Goal: Task Accomplishment & Management: Complete application form

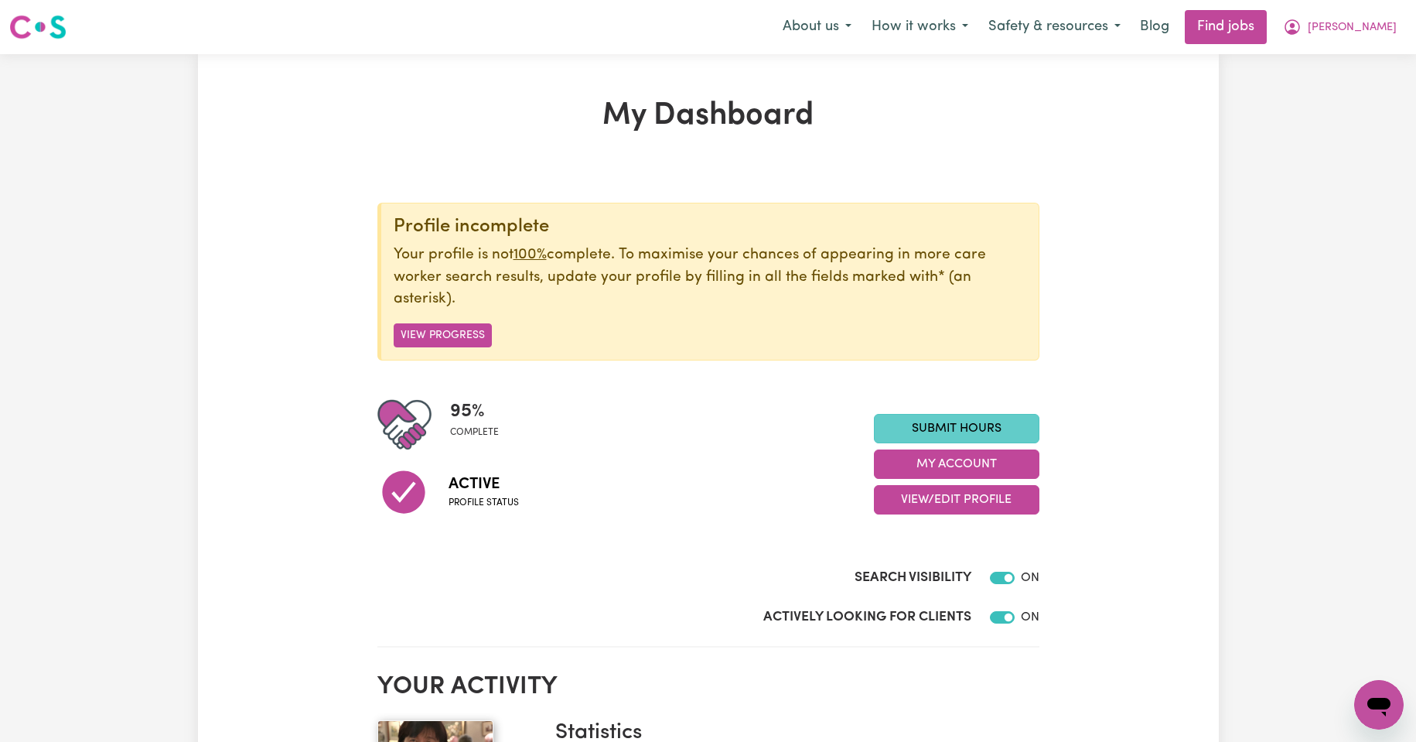
click at [938, 426] on link "Submit Hours" at bounding box center [956, 428] width 165 height 29
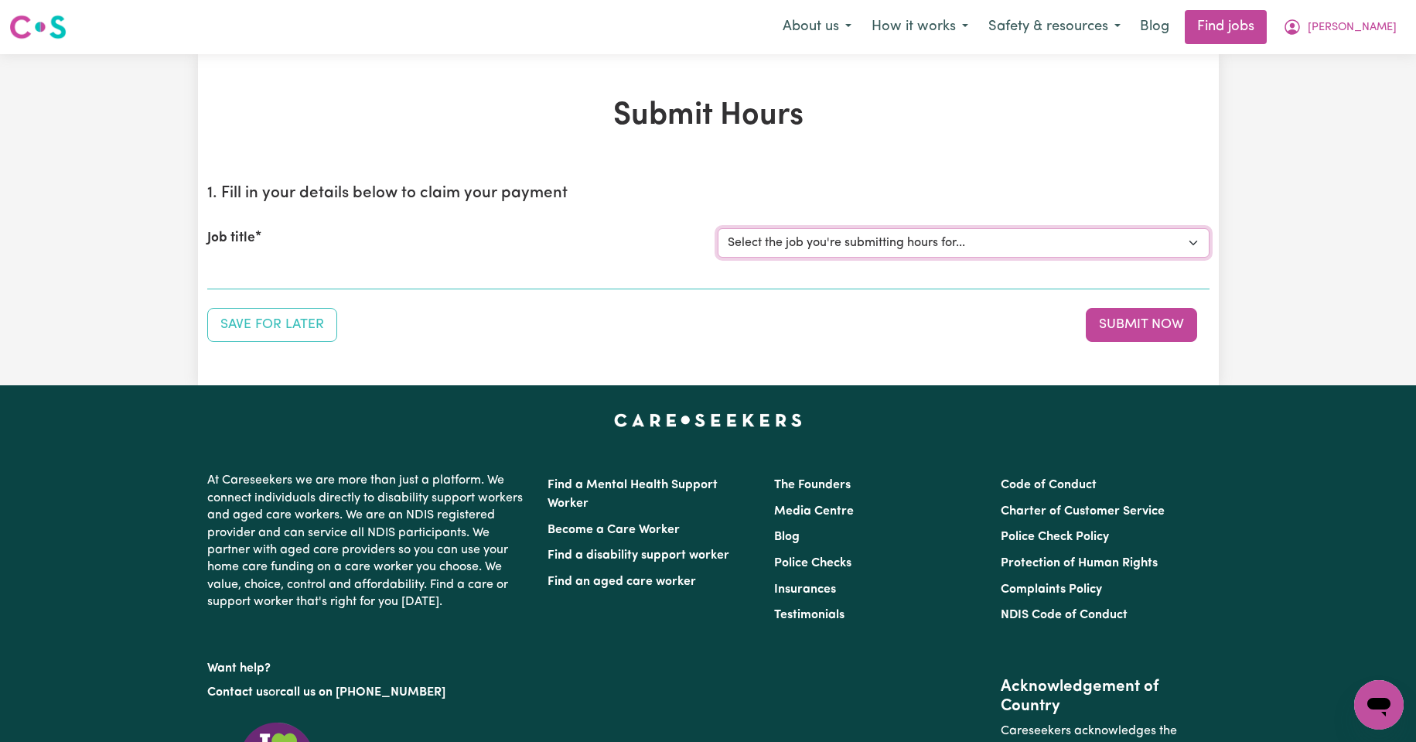
click at [1192, 242] on select "Select the job you're submitting hours for... [Kishore Hands Of Care] Support W…" at bounding box center [964, 242] width 492 height 29
select select "14320"
click at [718, 228] on select "Select the job you're submitting hours for... [Kishore Hands Of Care] Support W…" at bounding box center [964, 242] width 492 height 29
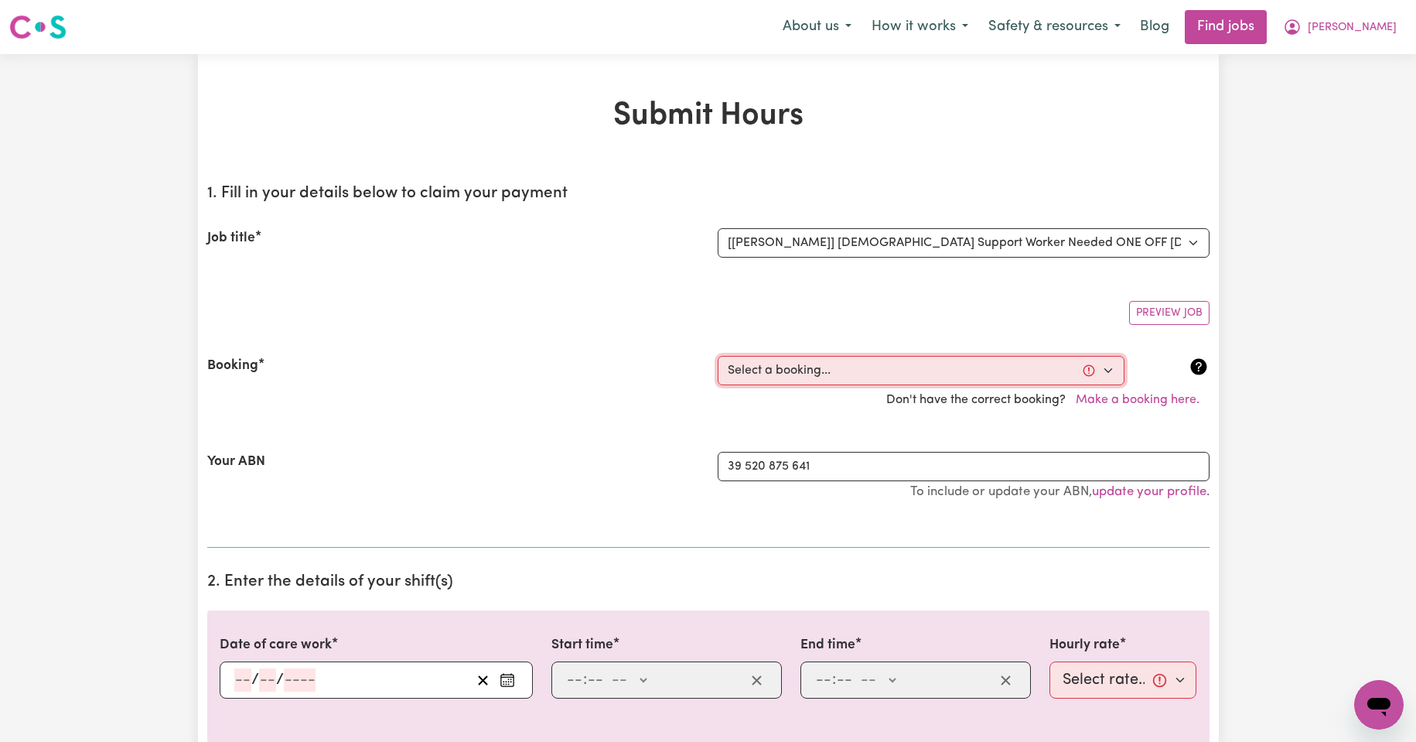
click at [1110, 372] on select "Select a booking... [DATE] 08:00am to 09:30am (ONE-OFF) [DATE] 08:00am to 09:30…" at bounding box center [921, 370] width 407 height 29
click at [1108, 369] on select "Select a booking... [DATE] 08:00am to 09:30am (ONE-OFF) [DATE] 08:00am to 09:30…" at bounding box center [921, 370] width 407 height 29
click at [1110, 372] on select "Select a booking... [DATE] 08:00am to 09:30am (ONE-OFF) [DATE] 08:00am to 09:30…" at bounding box center [921, 370] width 407 height 29
select select "355119"
click at [718, 356] on select "Select a booking... [DATE] 08:00am to 09:30am (ONE-OFF) [DATE] 08:00am to 09:30…" at bounding box center [921, 370] width 407 height 29
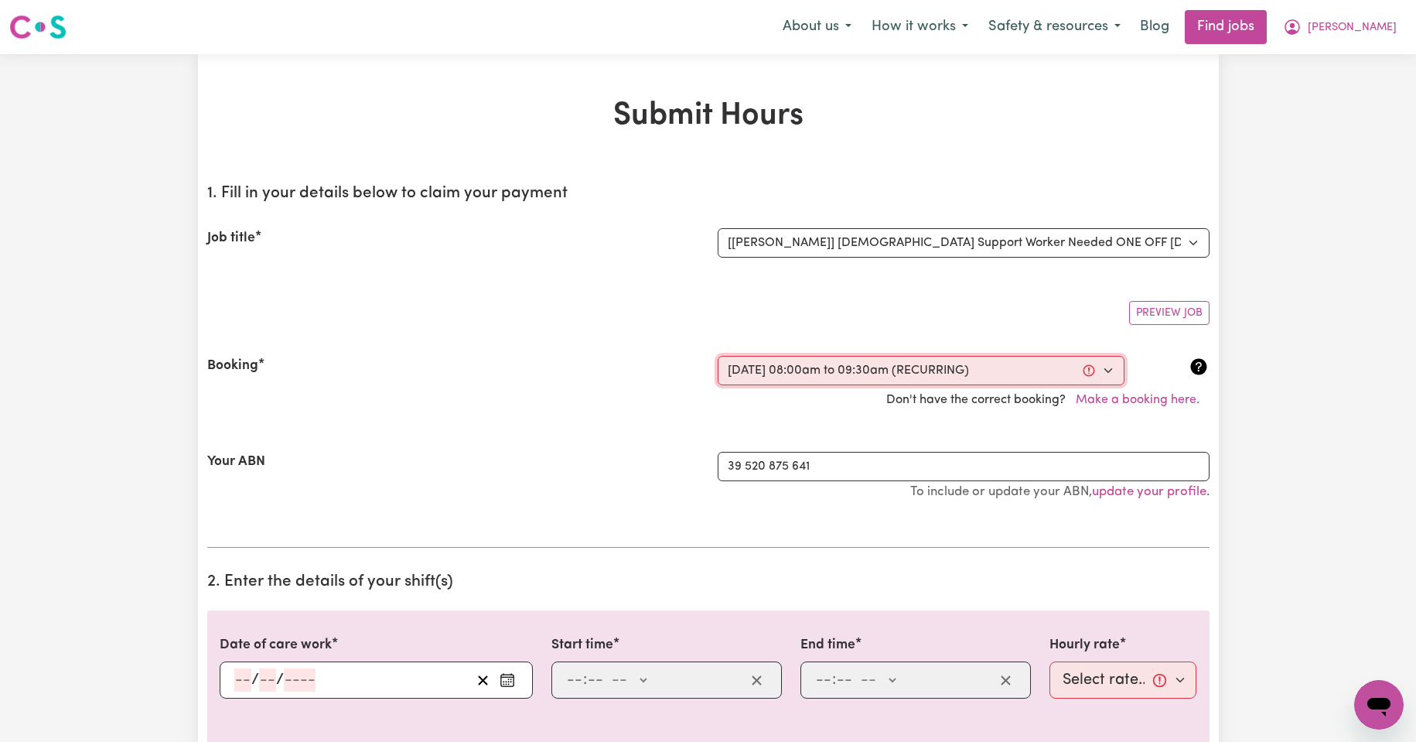
type input "[DATE]"
type input "8"
type input "10"
type input "2025"
type input "08:00"
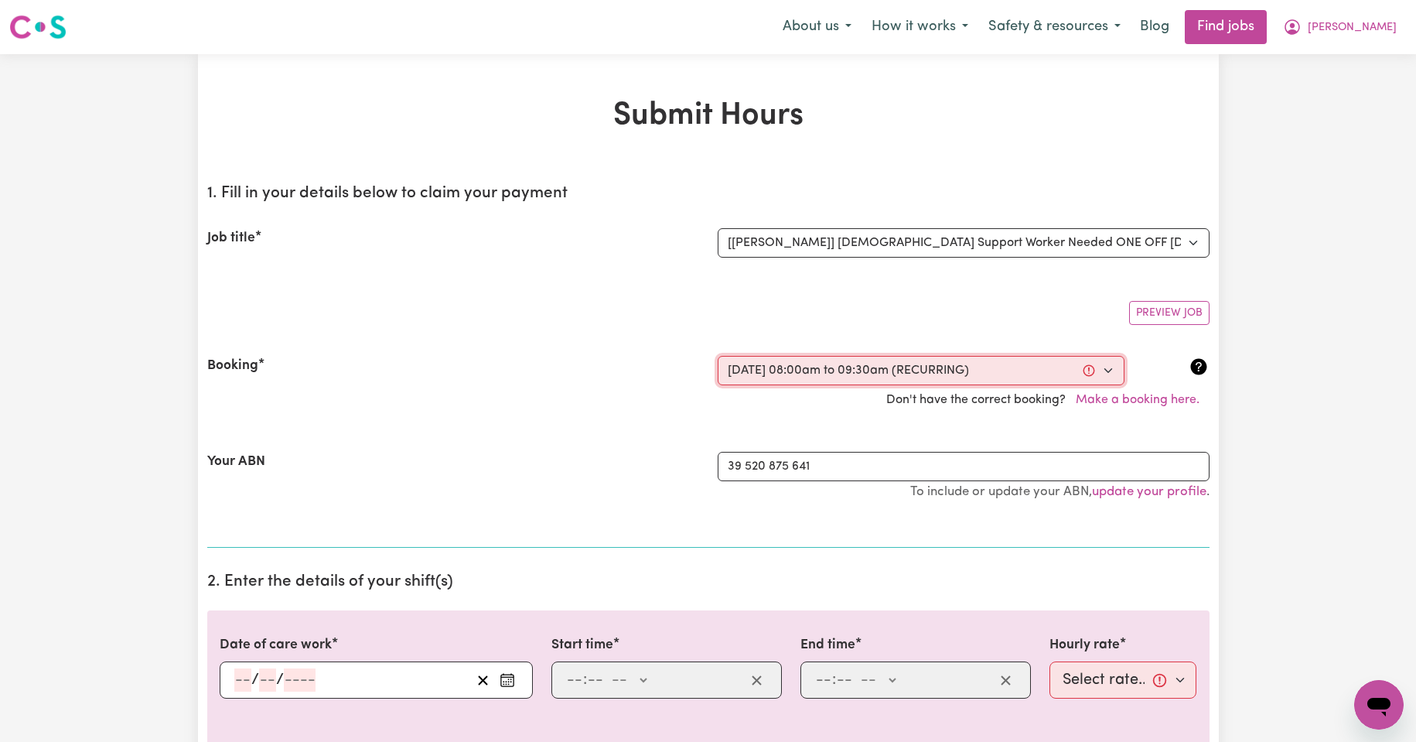
type input "8"
type input "0"
select select "am"
type input "09:30"
type input "9"
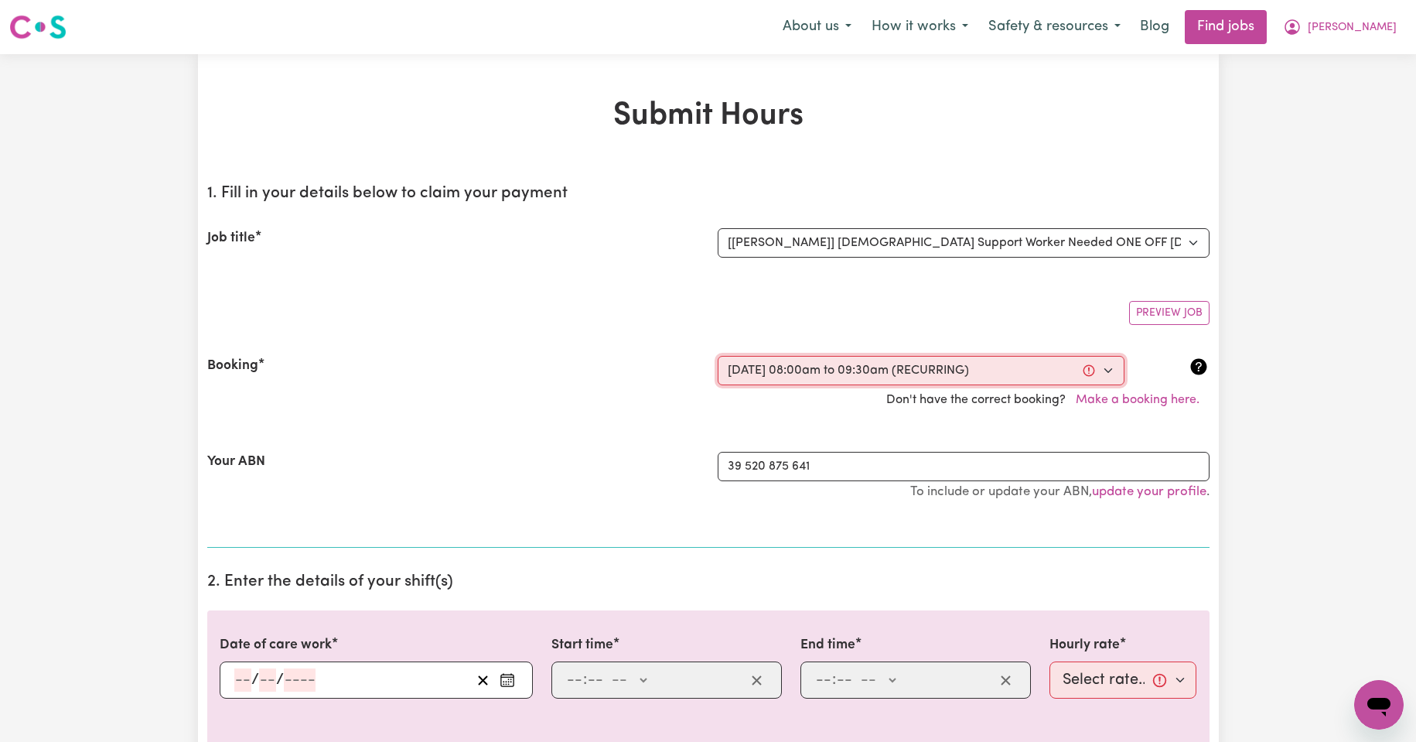
type input "30"
select select "am"
select select "50-Weekday"
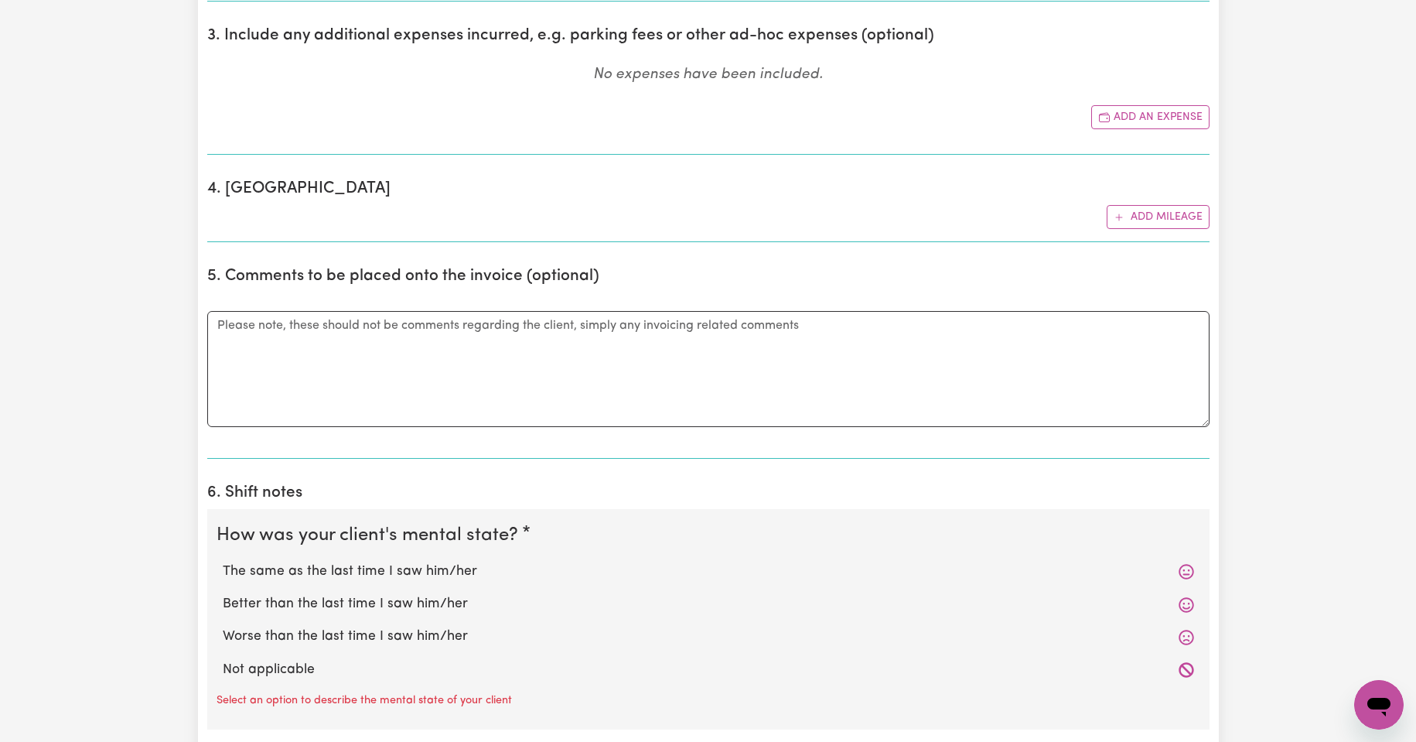
scroll to position [876, 0]
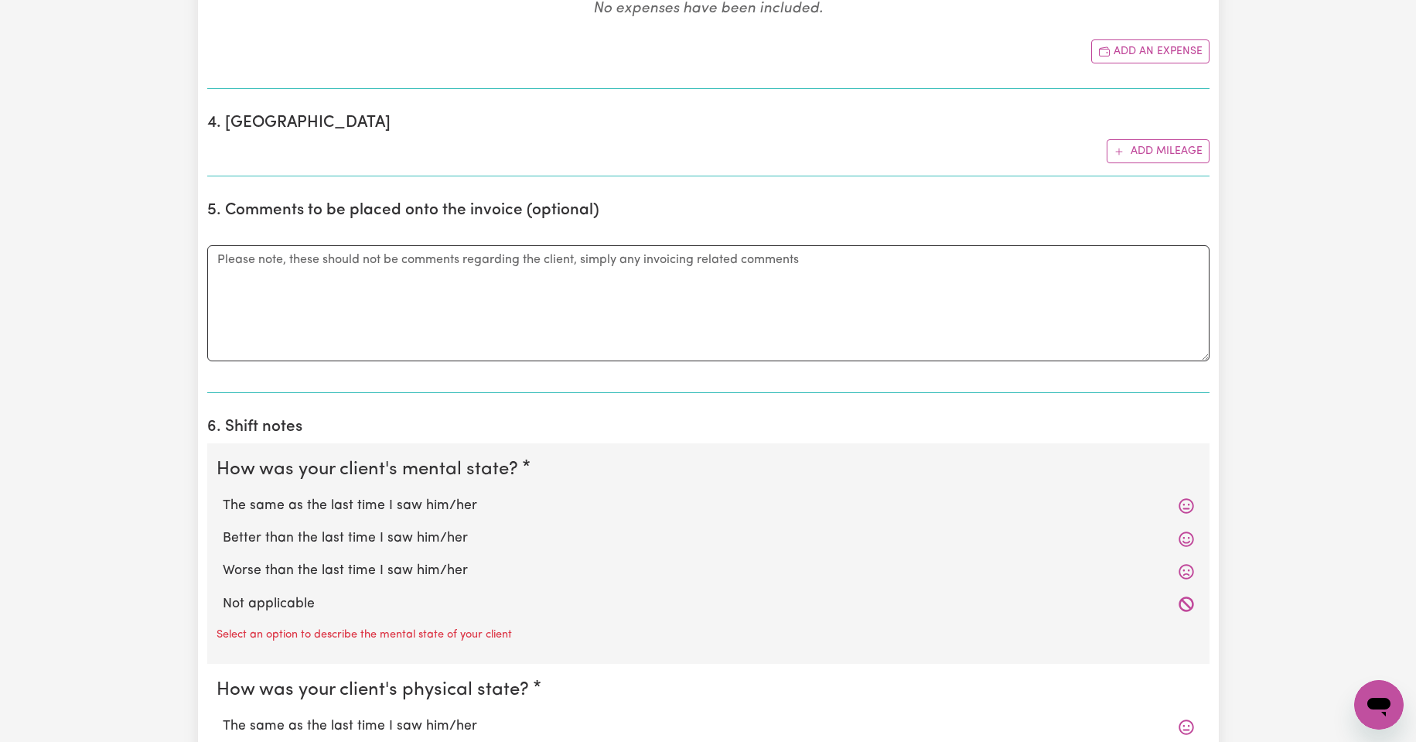
click at [360, 503] on label "The same as the last time I saw him/her" at bounding box center [708, 506] width 971 height 20
click at [223, 496] on input "The same as the last time I saw him/her" at bounding box center [222, 495] width 1 height 1
radio input "true"
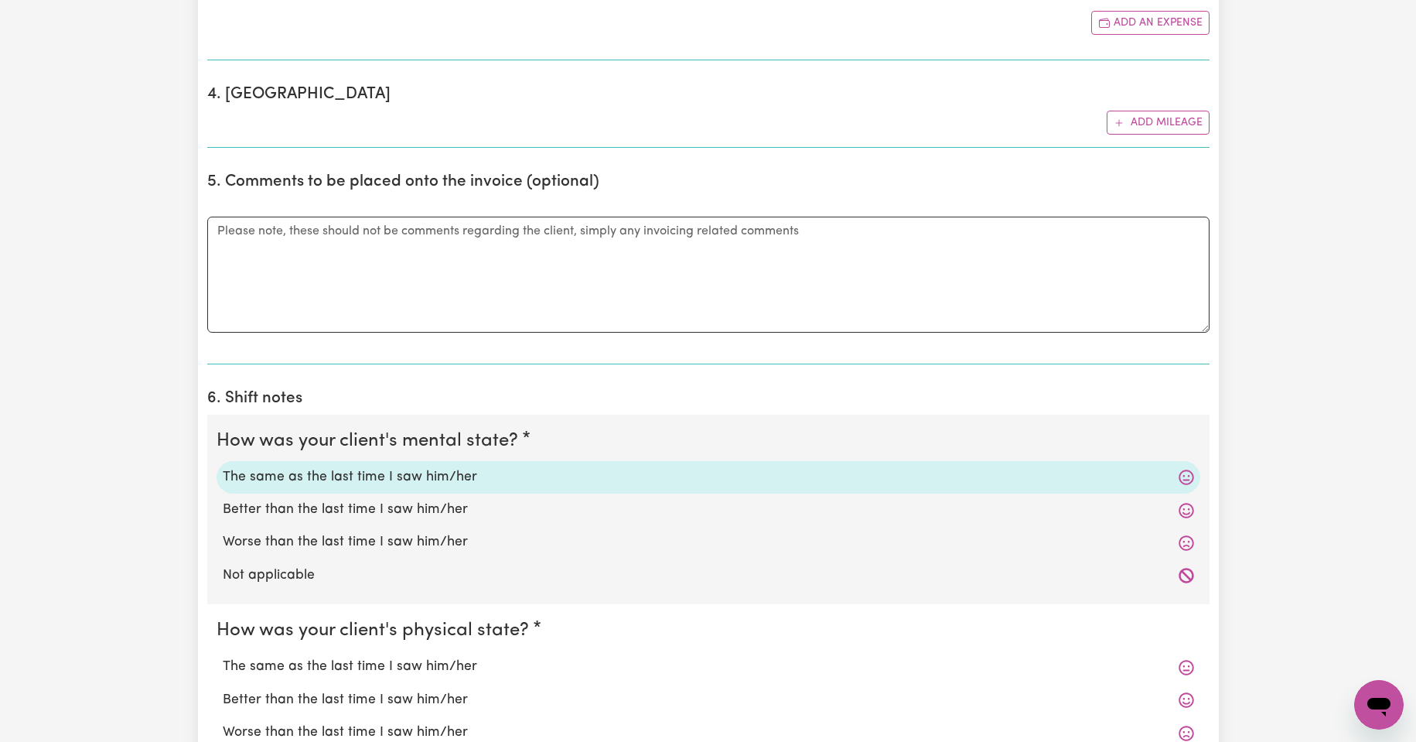
scroll to position [1005, 0]
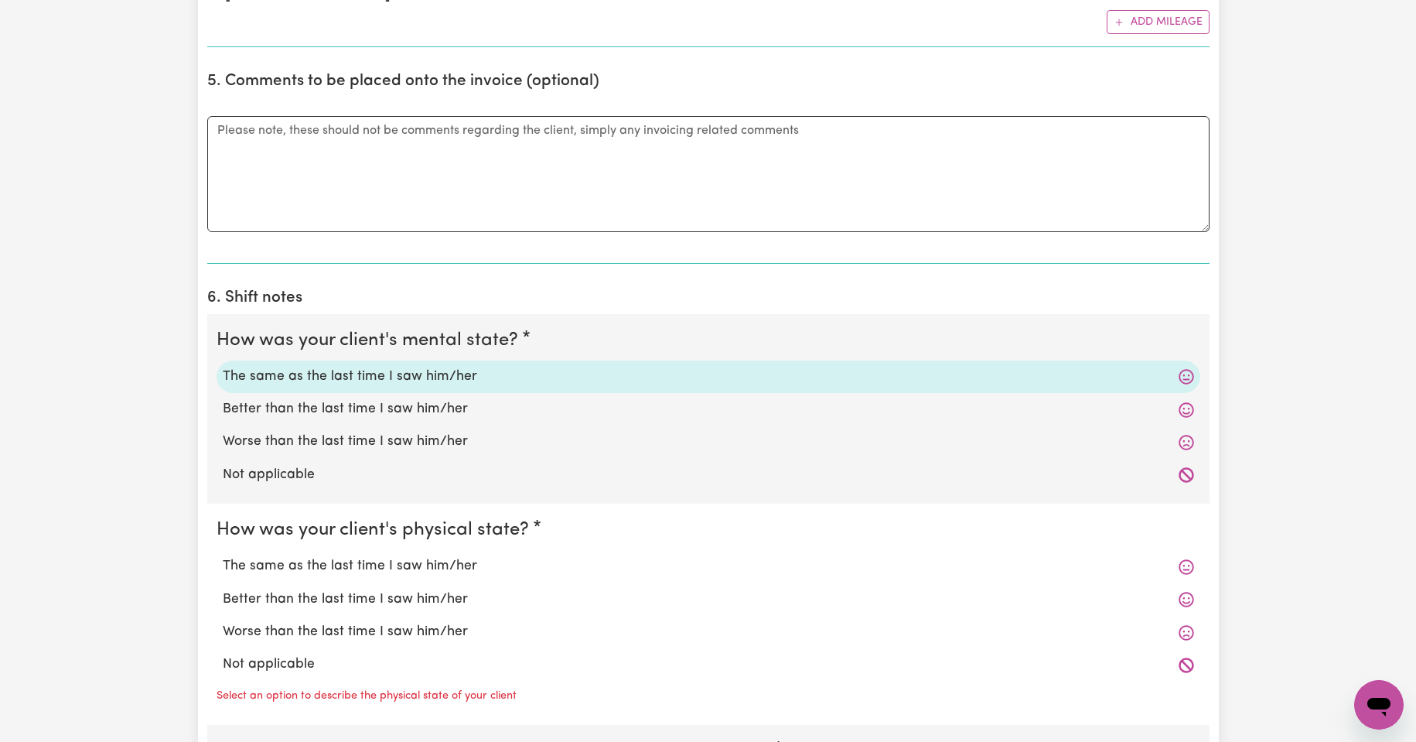
click at [391, 565] on label "The same as the last time I saw him/her" at bounding box center [708, 566] width 971 height 20
click at [223, 556] on input "The same as the last time I saw him/her" at bounding box center [222, 555] width 1 height 1
radio input "true"
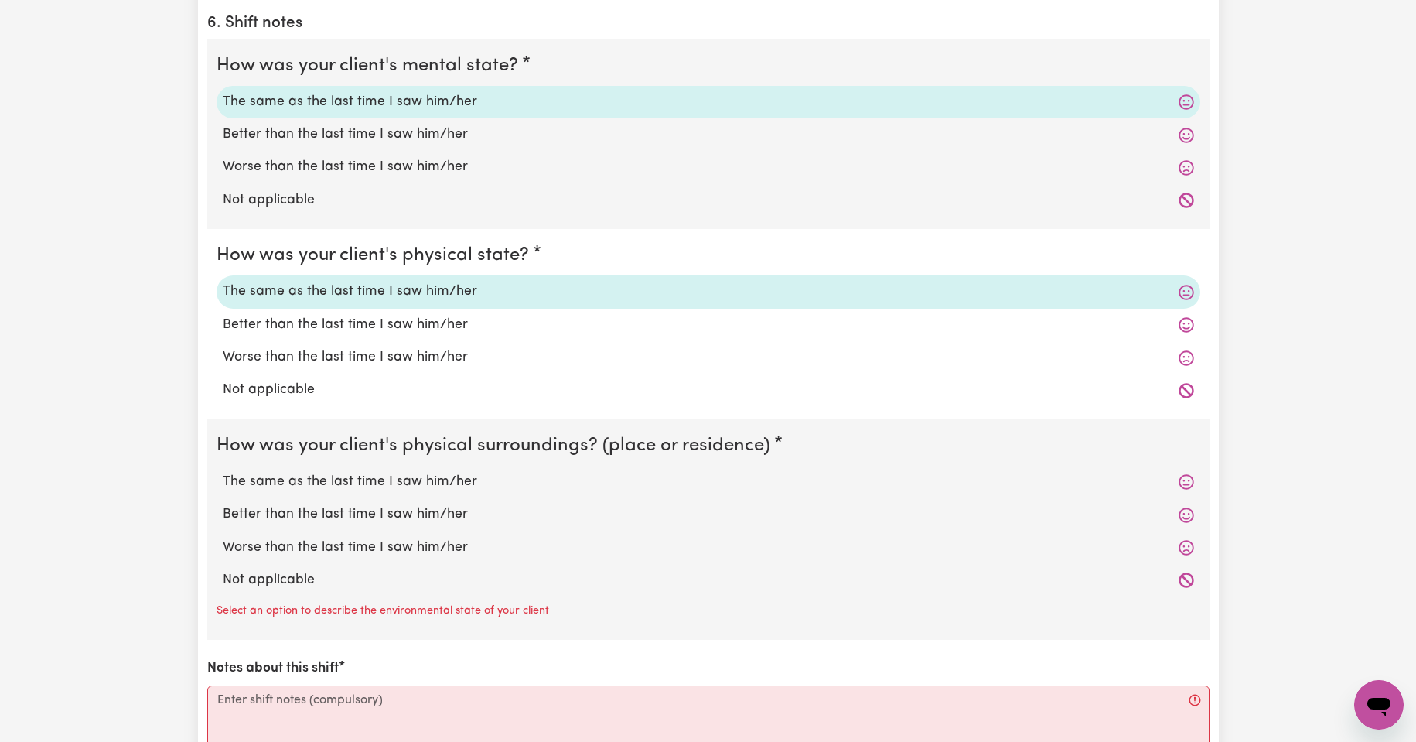
scroll to position [1289, 0]
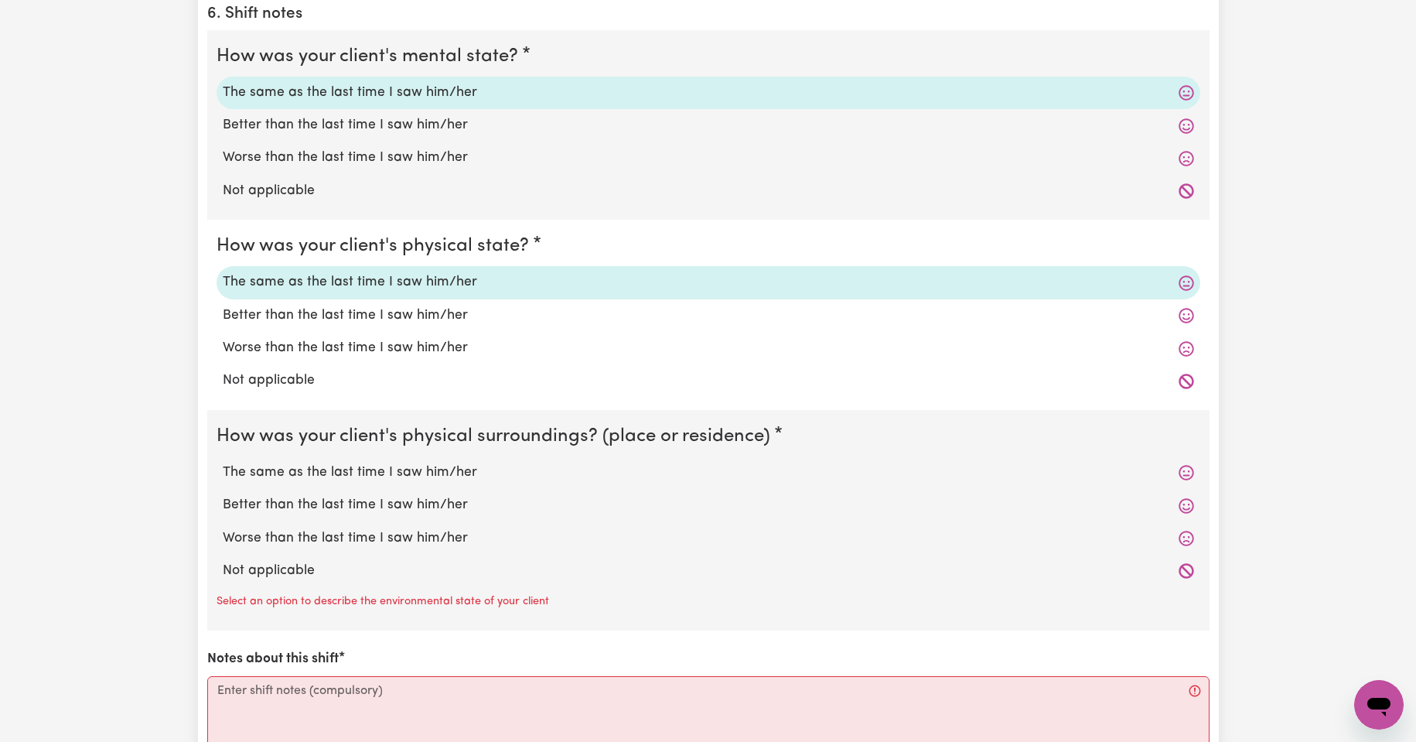
drag, startPoint x: 399, startPoint y: 468, endPoint x: 427, endPoint y: 479, distance: 30.2
click at [400, 472] on label "The same as the last time I saw him/her" at bounding box center [708, 472] width 971 height 20
click at [223, 462] on input "The same as the last time I saw him/her" at bounding box center [222, 462] width 1 height 1
radio input "true"
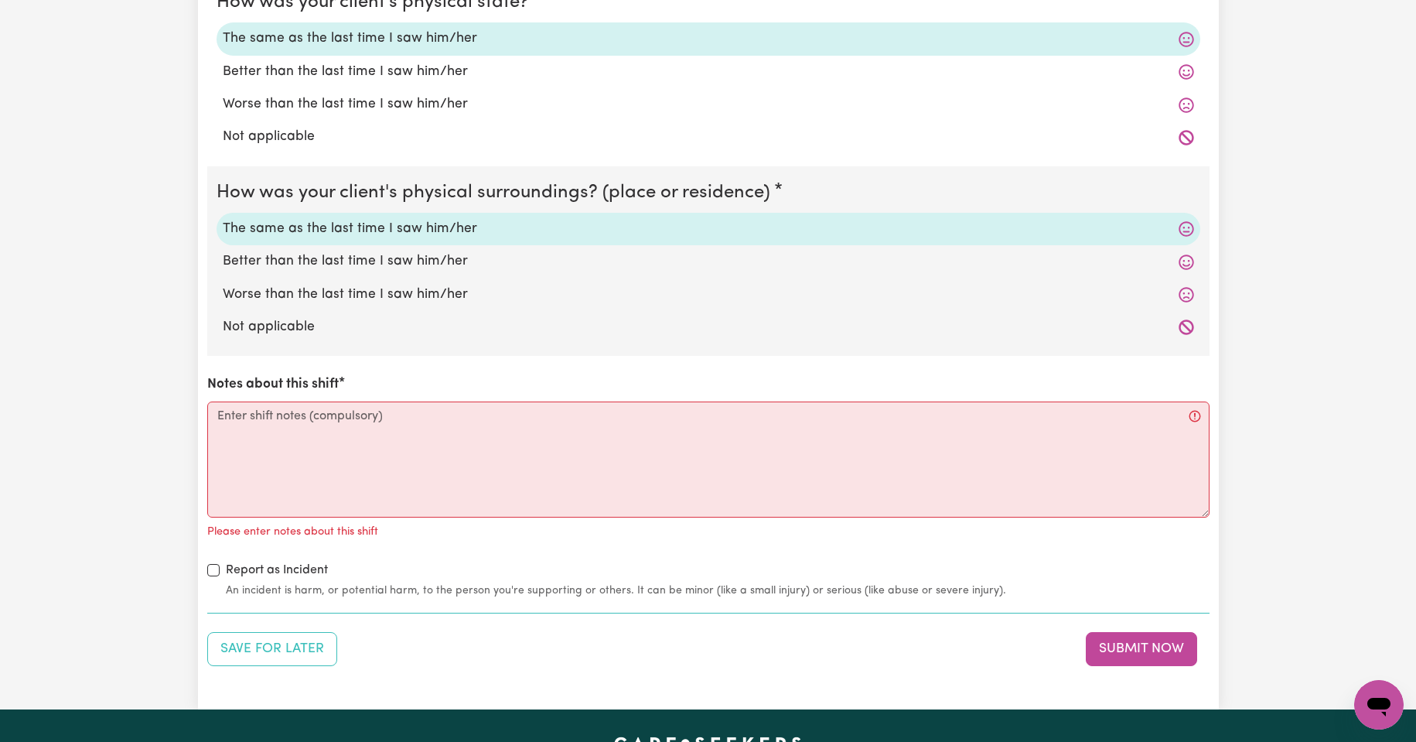
scroll to position [1547, 0]
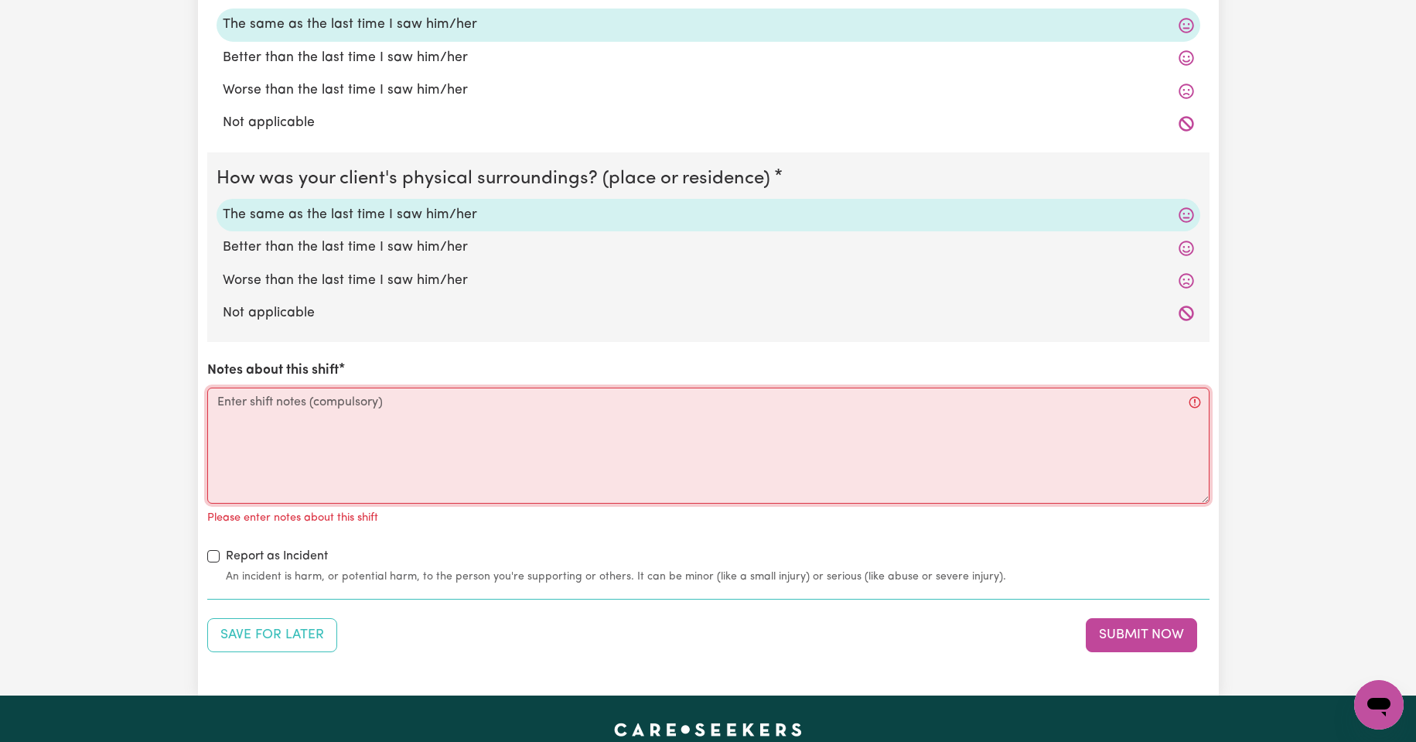
drag, startPoint x: 269, startPoint y: 409, endPoint x: 269, endPoint y: 419, distance: 10.1
click at [269, 418] on textarea "Notes about this shift" at bounding box center [708, 445] width 1002 height 116
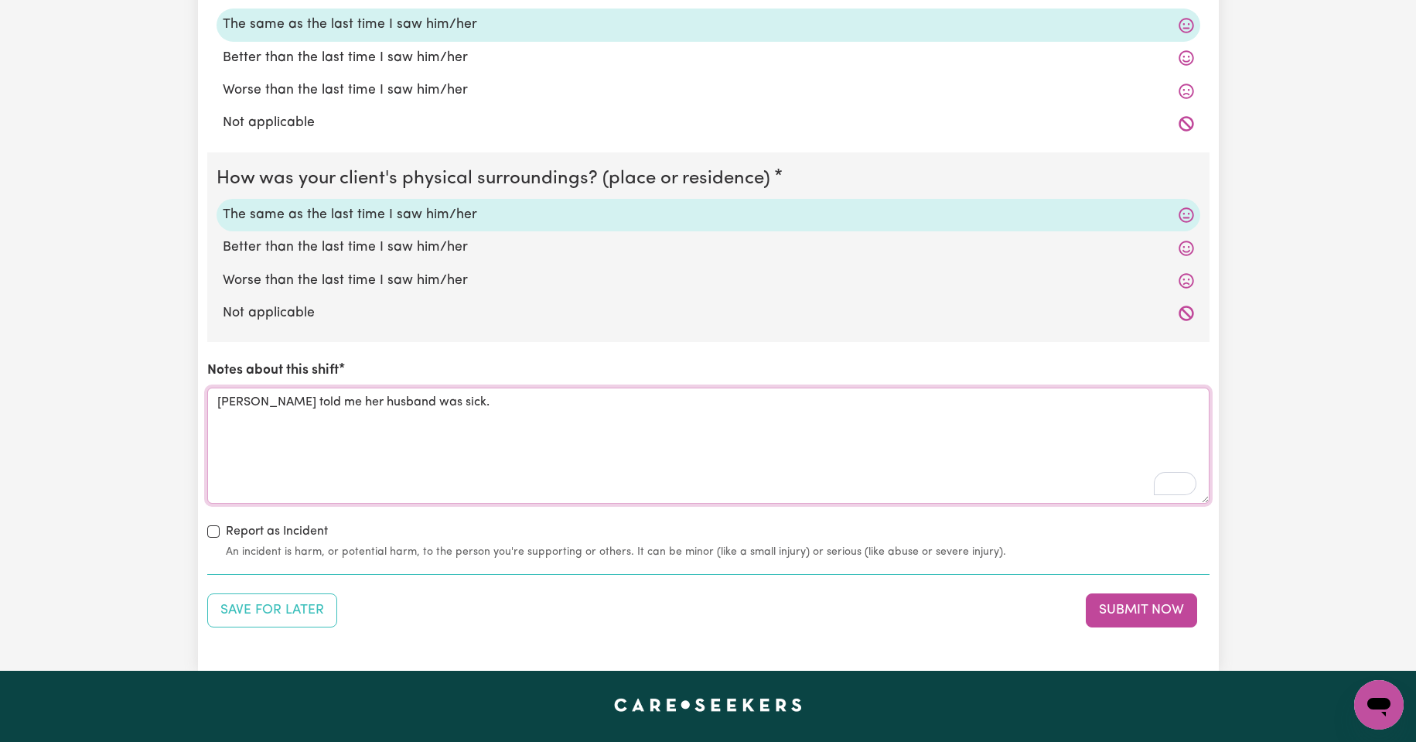
type textarea "[PERSON_NAME] told me her husband was sick."
click at [1144, 619] on button "Submit Now" at bounding box center [1141, 610] width 111 height 34
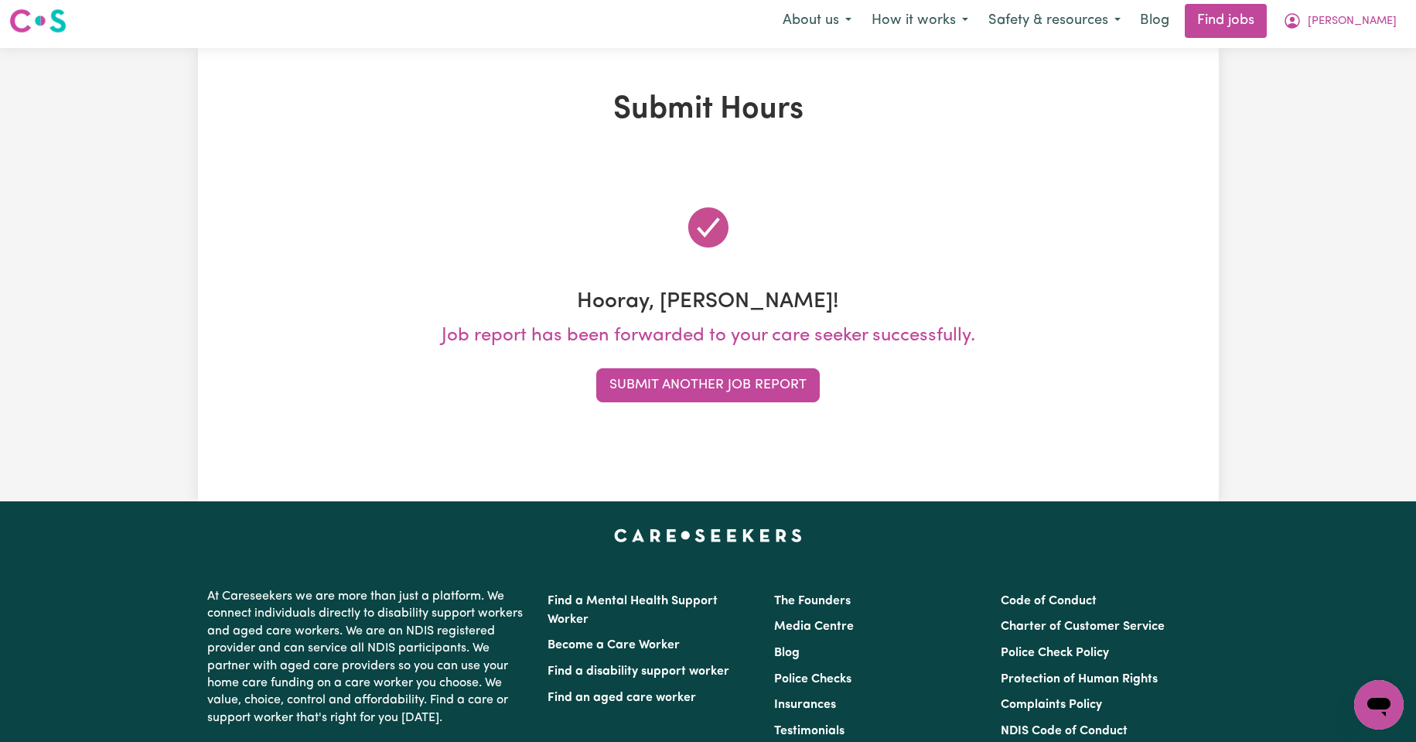
scroll to position [0, 0]
